Goal: Information Seeking & Learning: Learn about a topic

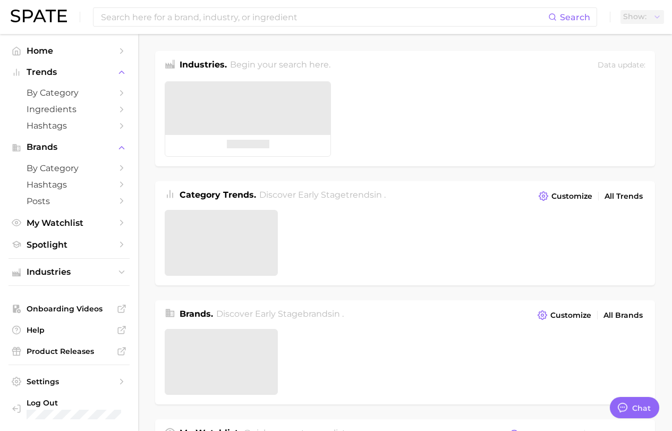
type textarea "x"
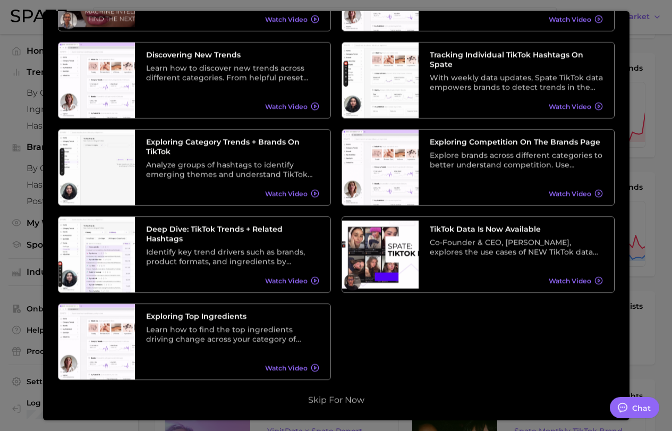
scroll to position [159, 0]
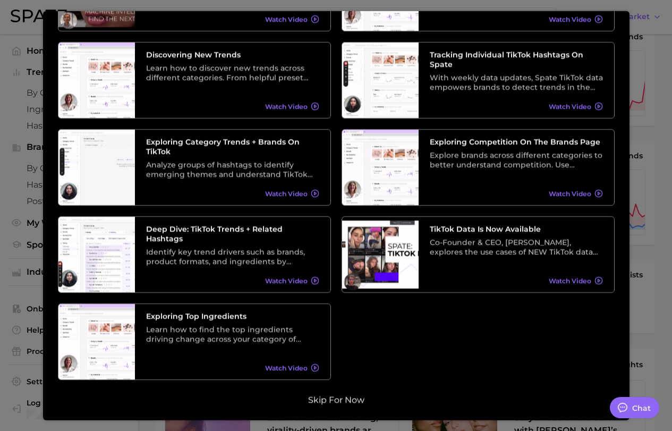
click at [342, 399] on button "Skip for now" at bounding box center [336, 400] width 63 height 11
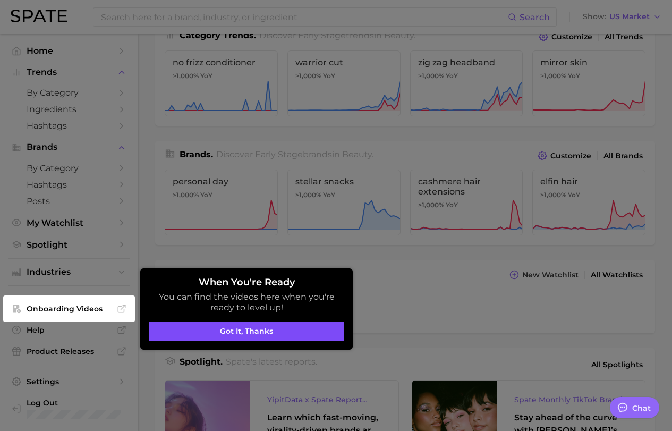
click at [296, 336] on button "Got it, thanks" at bounding box center [246, 331] width 195 height 20
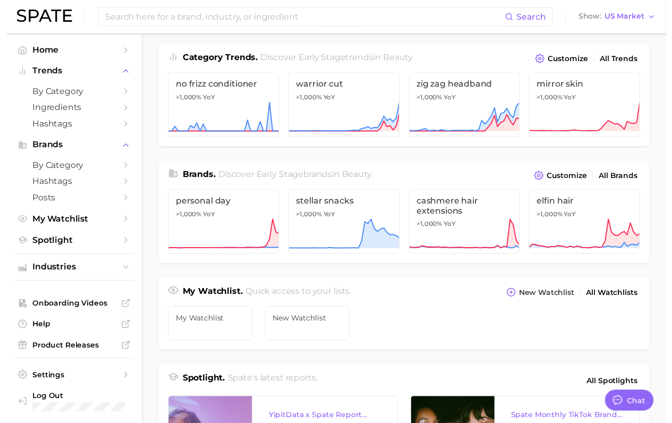
scroll to position [0, 0]
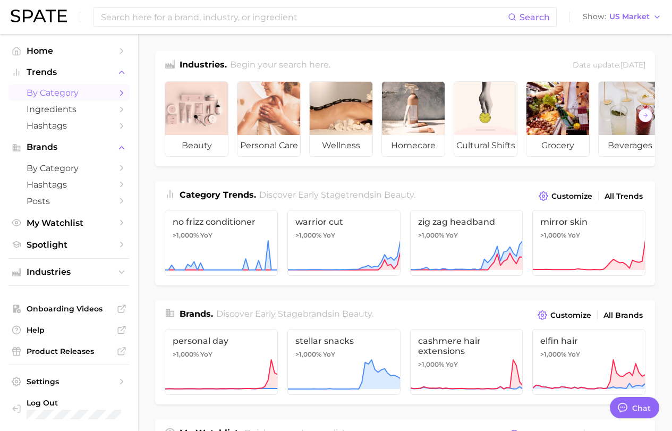
click at [66, 92] on span "by Category" at bounding box center [69, 93] width 85 height 10
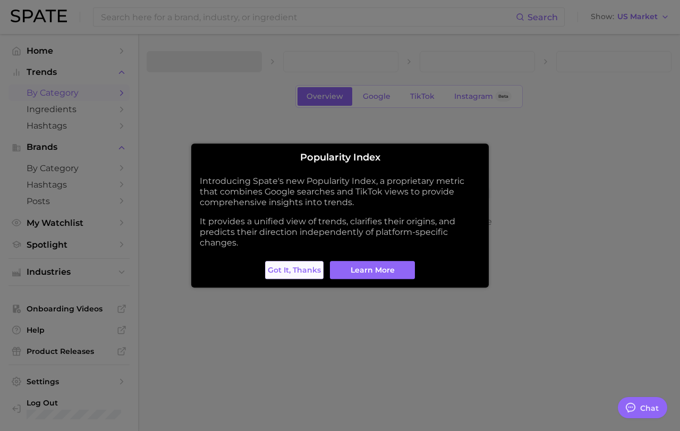
click at [310, 272] on span "Got it, thanks" at bounding box center [294, 270] width 53 height 9
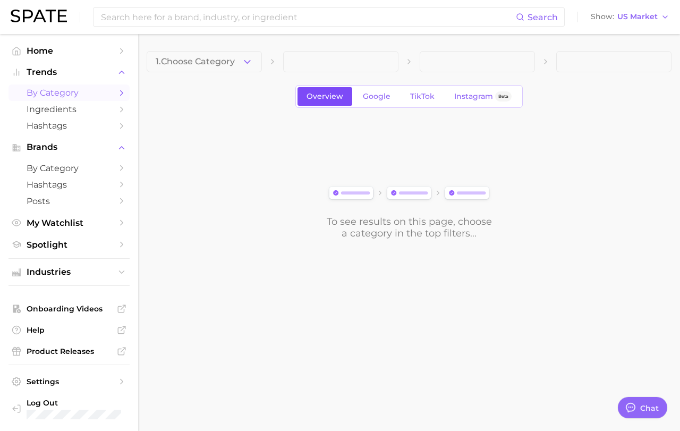
click at [338, 98] on span "Overview" at bounding box center [324, 96] width 37 height 9
click at [408, 97] on link "TikTok" at bounding box center [422, 96] width 42 height 19
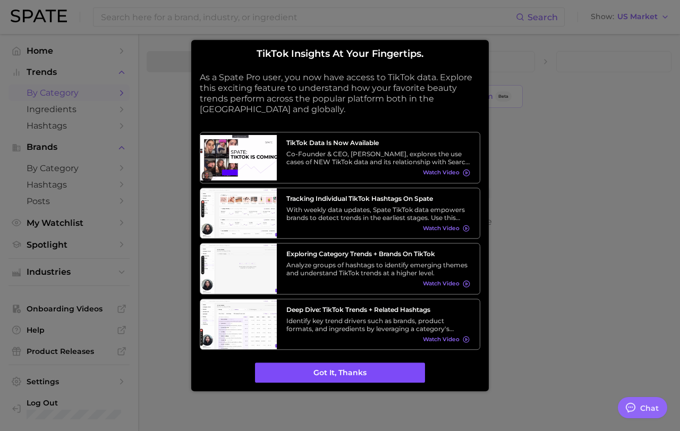
click at [339, 375] on button "Got it, thanks" at bounding box center [340, 373] width 170 height 20
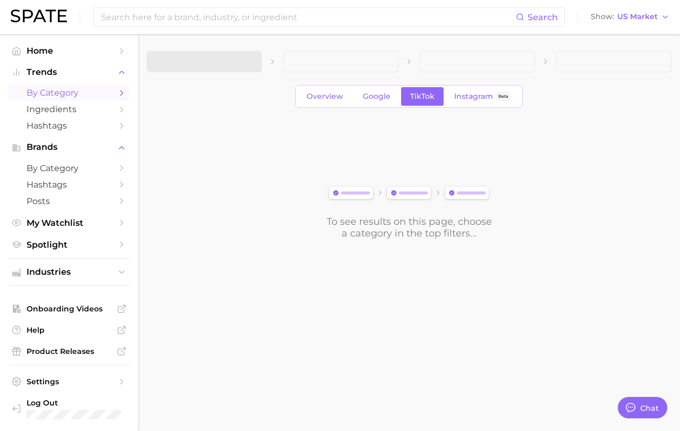
click at [364, 55] on span at bounding box center [340, 61] width 115 height 21
click at [377, 61] on span at bounding box center [340, 61] width 115 height 21
click at [325, 96] on span "Overview" at bounding box center [324, 96] width 37 height 9
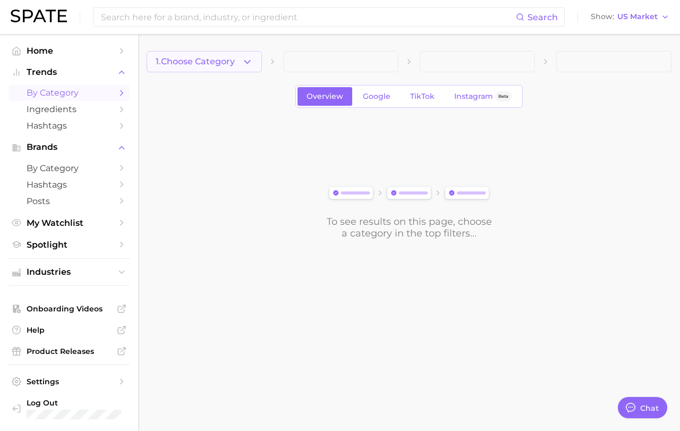
click at [223, 60] on span "1. Choose Category" at bounding box center [195, 62] width 79 height 10
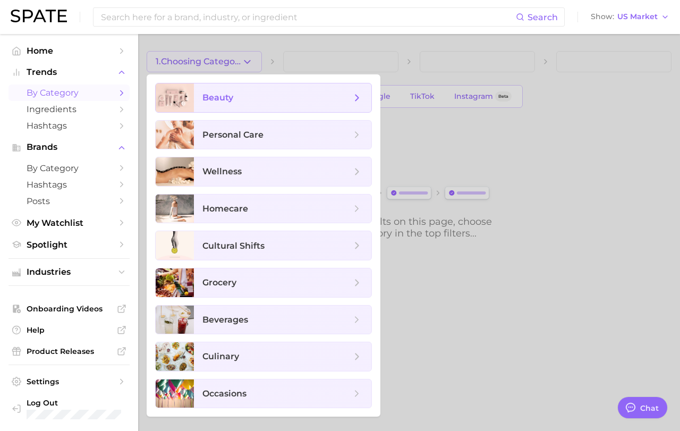
click at [230, 105] on span "beauty" at bounding box center [282, 97] width 177 height 29
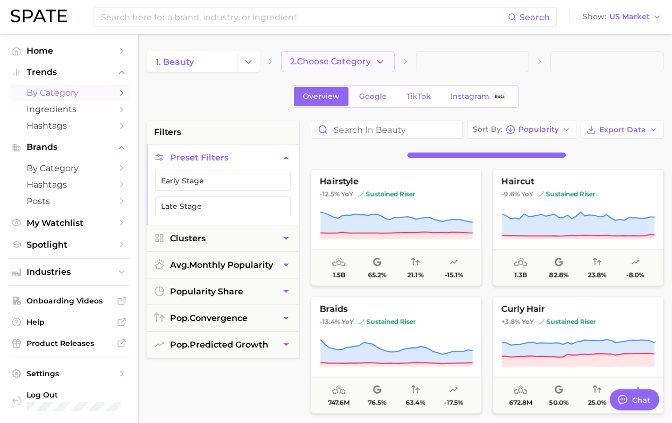
click at [350, 63] on span "2. Choose Category" at bounding box center [330, 62] width 81 height 10
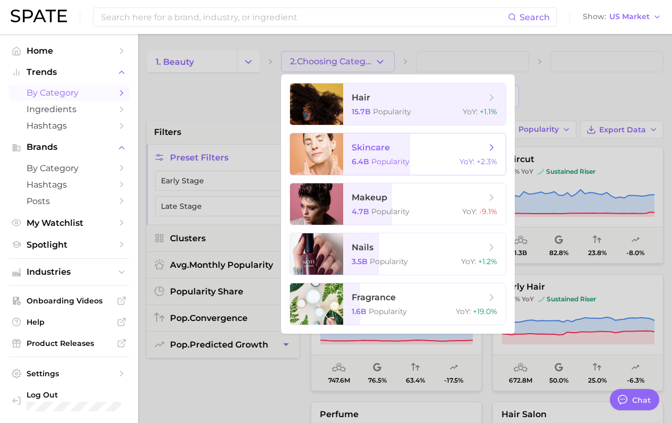
click at [369, 157] on span "6.4b" at bounding box center [361, 162] width 18 height 10
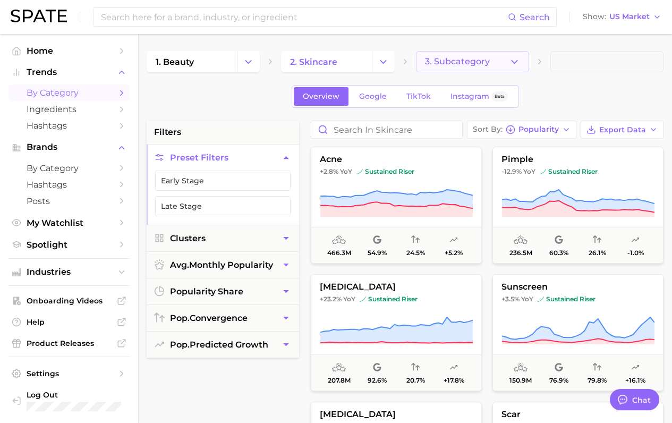
click at [513, 65] on icon "button" at bounding box center [514, 61] width 11 height 11
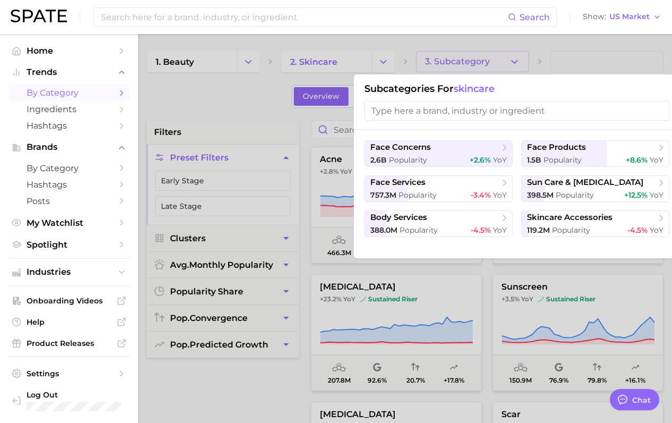
click at [513, 65] on div at bounding box center [336, 211] width 672 height 423
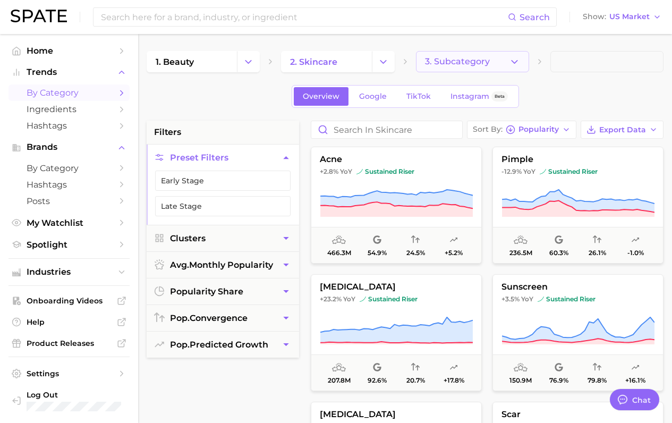
click at [513, 65] on icon "button" at bounding box center [514, 61] width 11 height 11
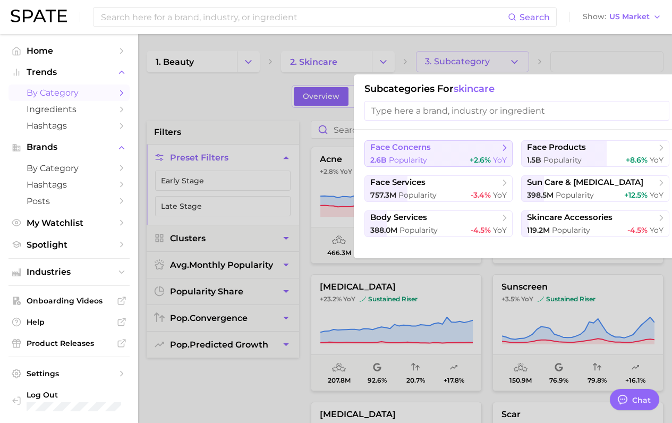
click at [488, 147] on span "face concerns" at bounding box center [434, 147] width 129 height 11
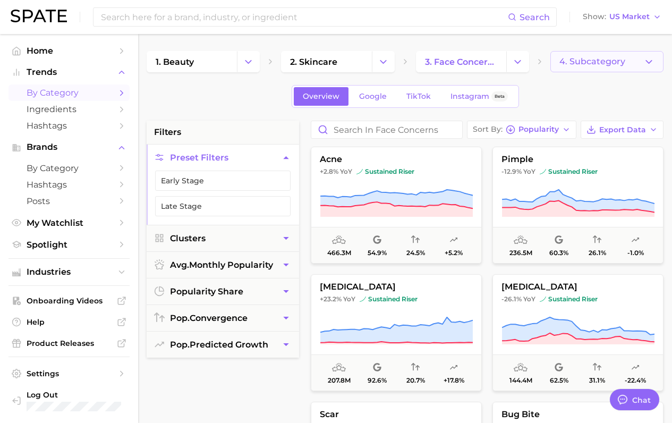
click at [600, 60] on span "4. Subcategory" at bounding box center [592, 62] width 66 height 10
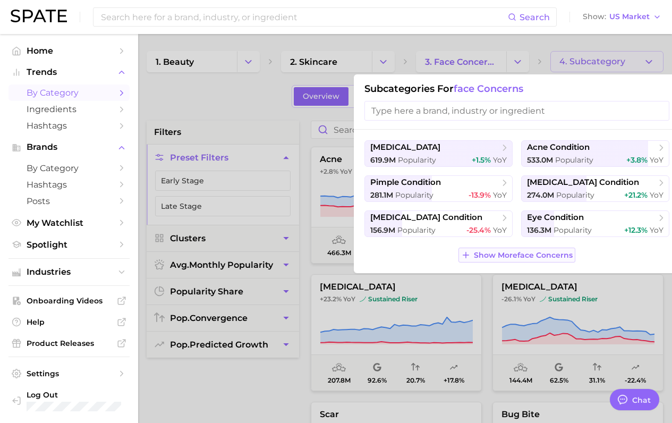
click at [508, 253] on span "Show More face concerns" at bounding box center [523, 255] width 99 height 9
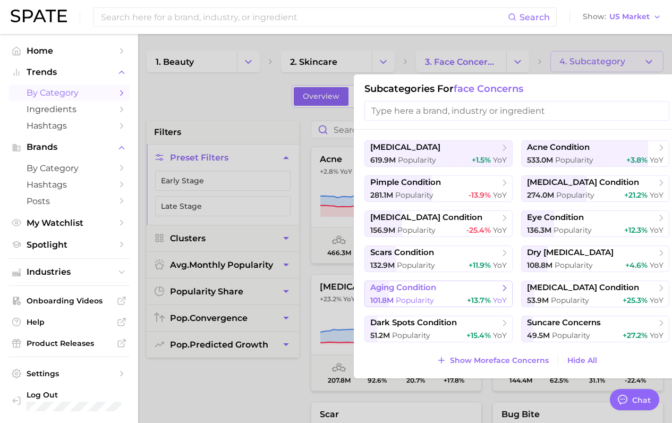
click at [438, 292] on span "aging condition" at bounding box center [434, 288] width 129 height 11
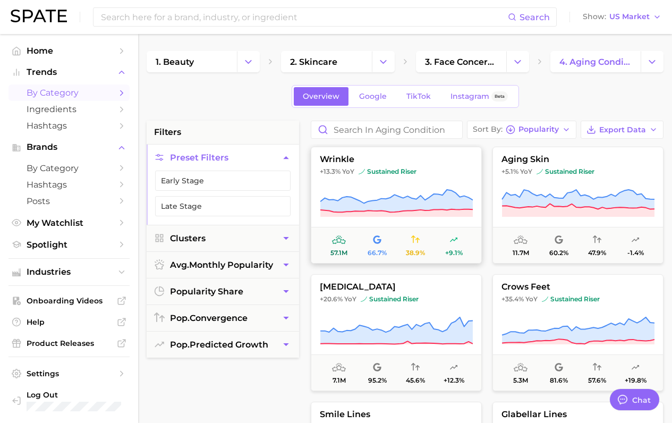
click at [388, 193] on icon at bounding box center [396, 204] width 153 height 30
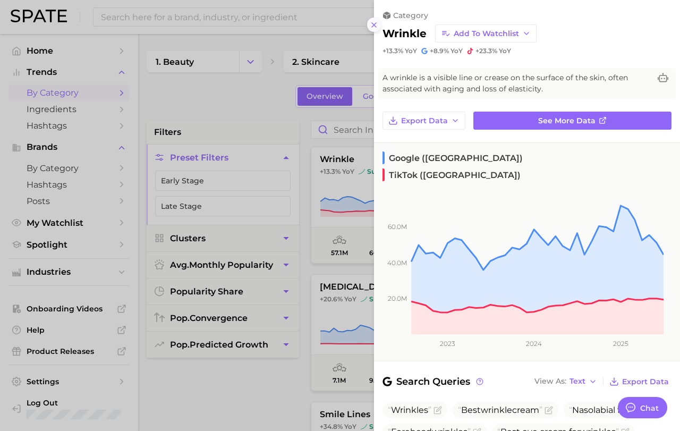
click at [374, 24] on line at bounding box center [374, 25] width 4 height 4
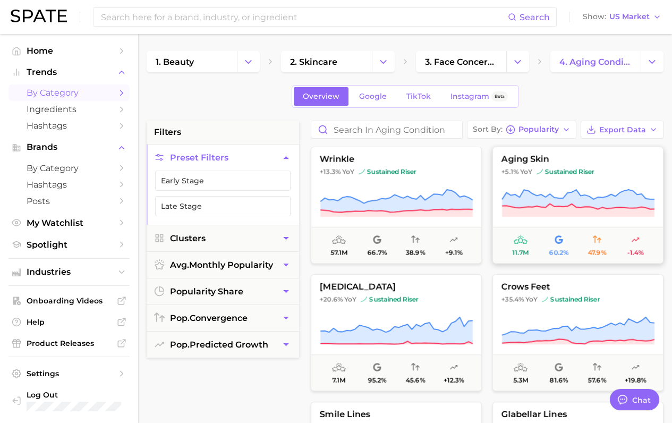
click at [570, 198] on icon at bounding box center [578, 200] width 152 height 20
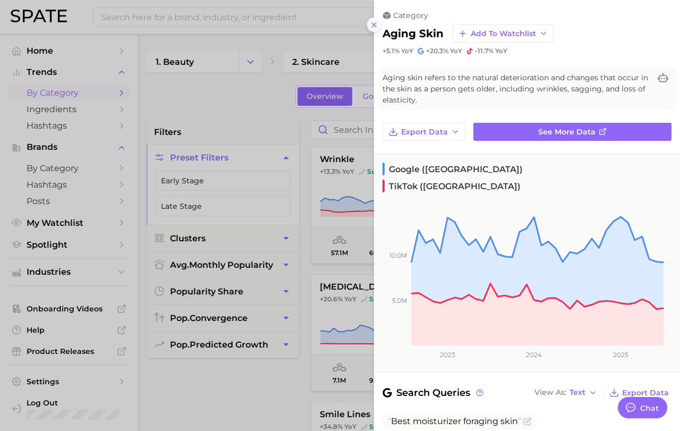
click at [378, 23] on icon at bounding box center [374, 25] width 8 height 8
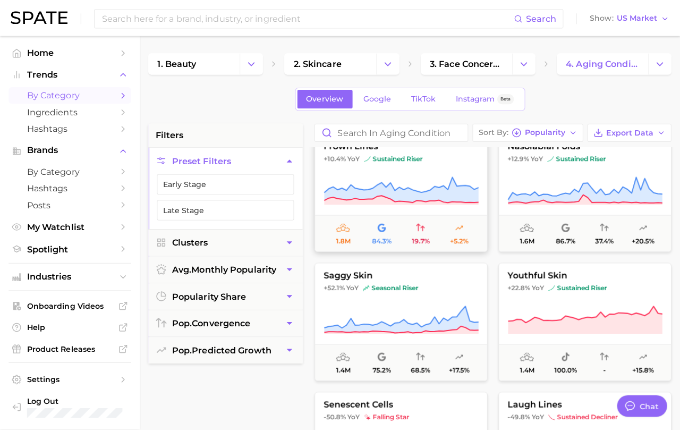
scroll to position [425, 0]
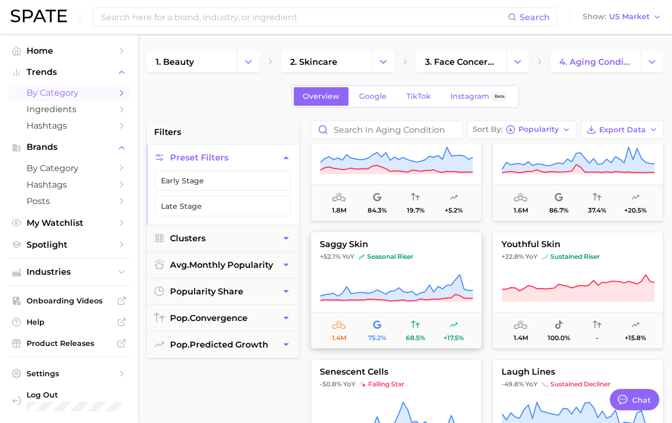
click at [386, 241] on span "saggy skin" at bounding box center [396, 245] width 170 height 10
